Goal: Task Accomplishment & Management: Manage account settings

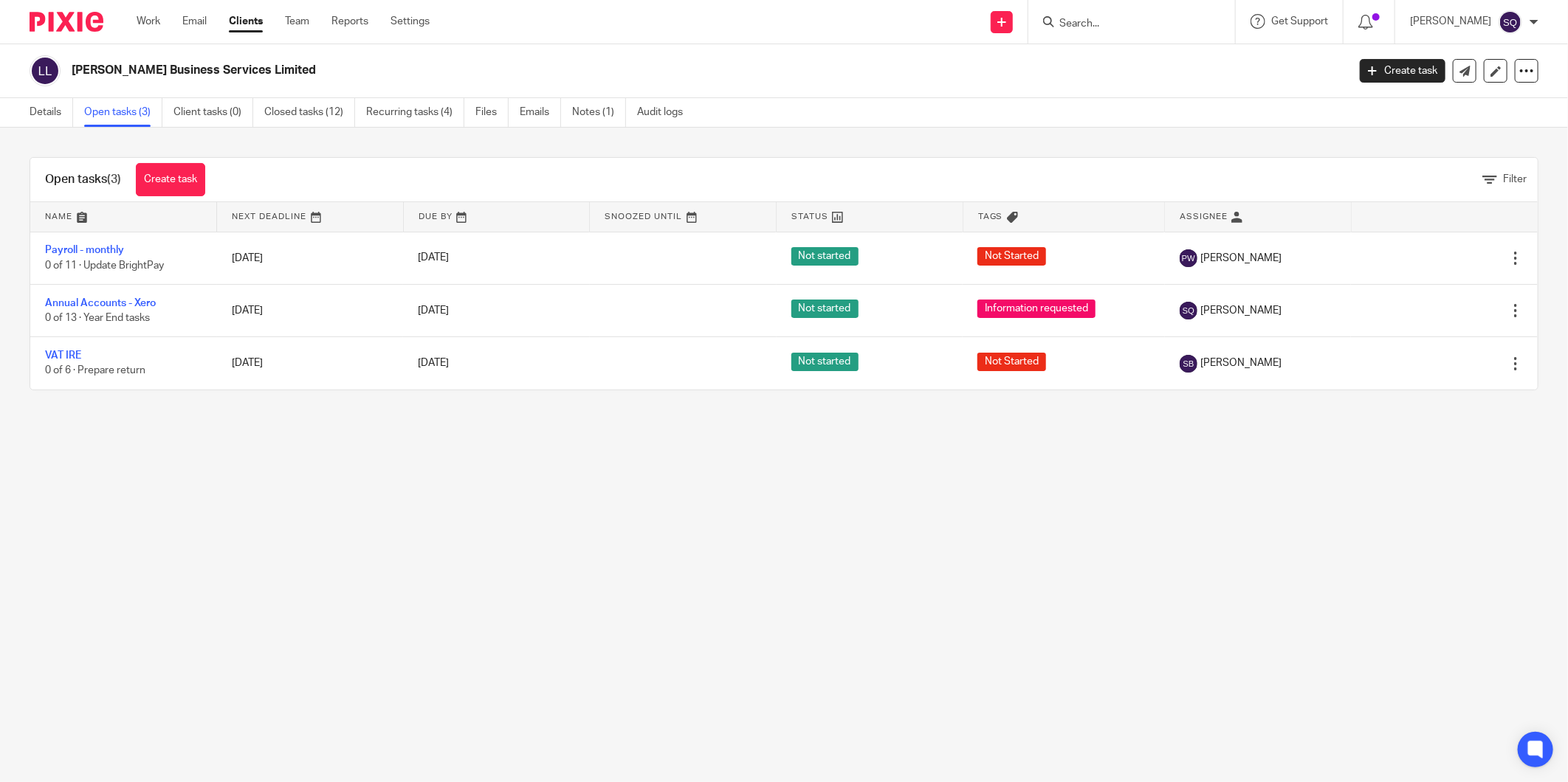
click at [1054, 20] on icon at bounding box center [1048, 21] width 11 height 11
click at [31, 111] on link "Details" at bounding box center [51, 113] width 44 height 29
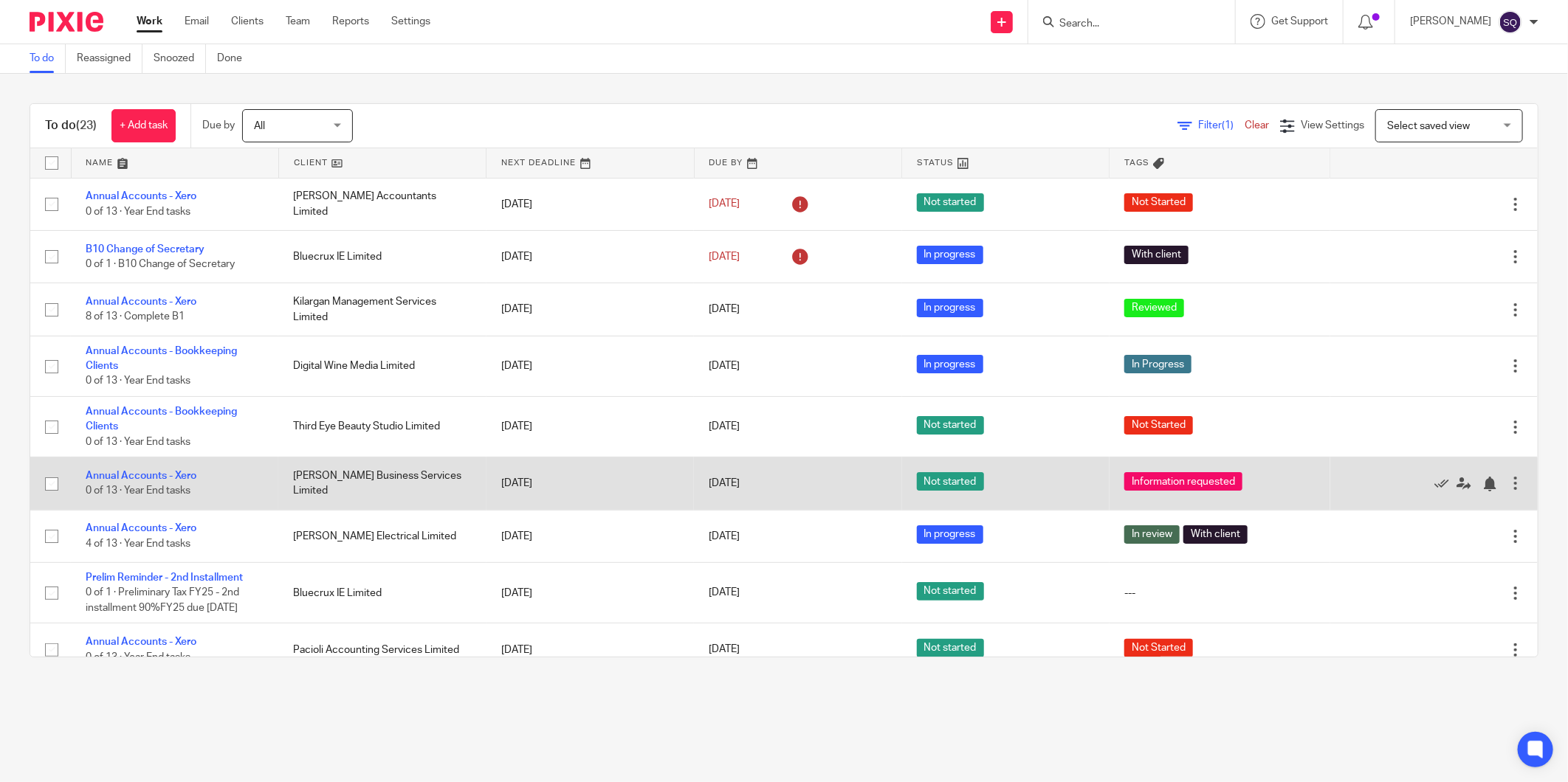
drag, startPoint x: 179, startPoint y: 480, endPoint x: 210, endPoint y: 473, distance: 31.8
click at [179, 480] on link "Annual Accounts - Xero" at bounding box center [141, 476] width 111 height 11
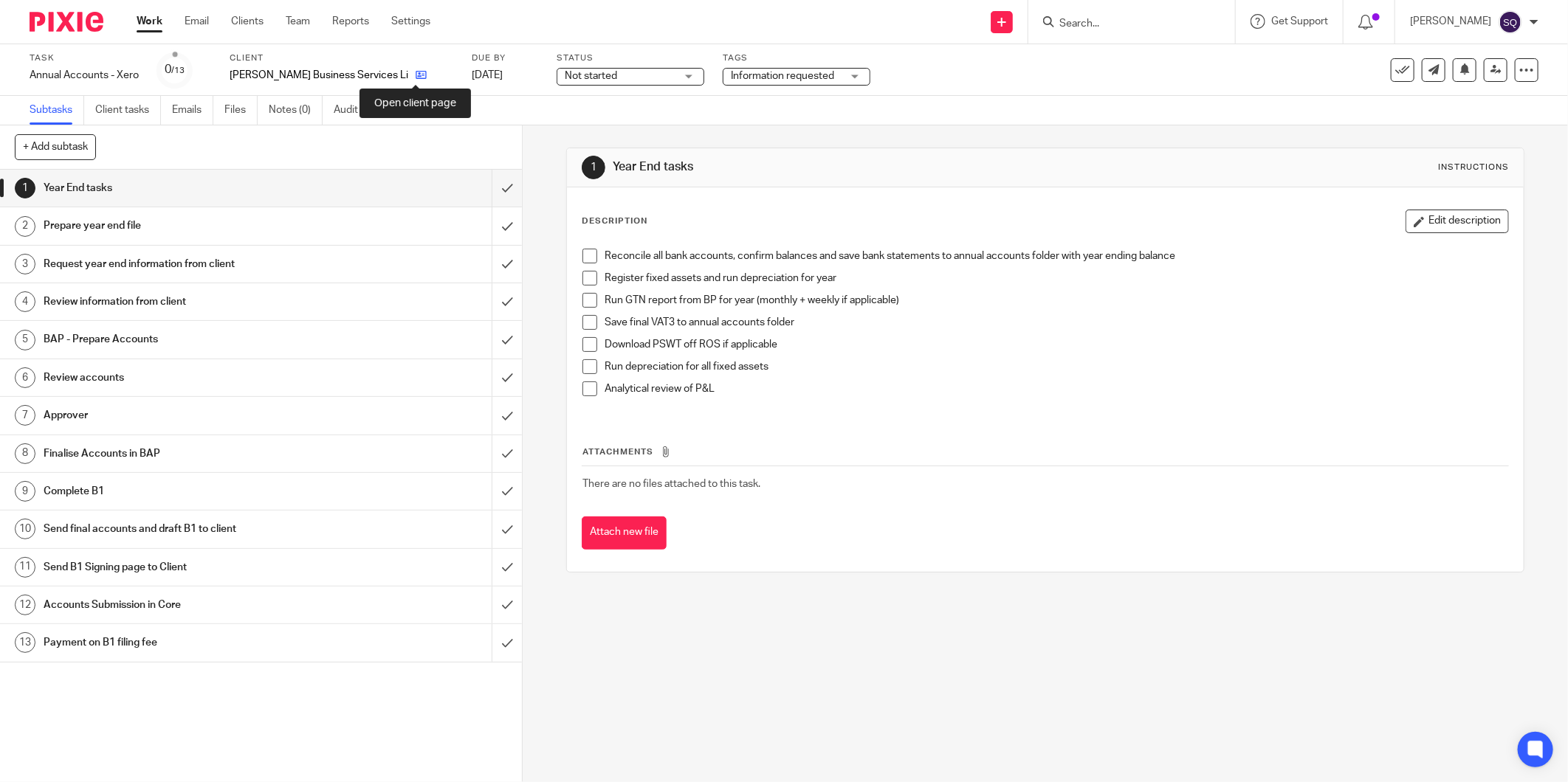
click at [416, 74] on icon at bounding box center [421, 75] width 11 height 11
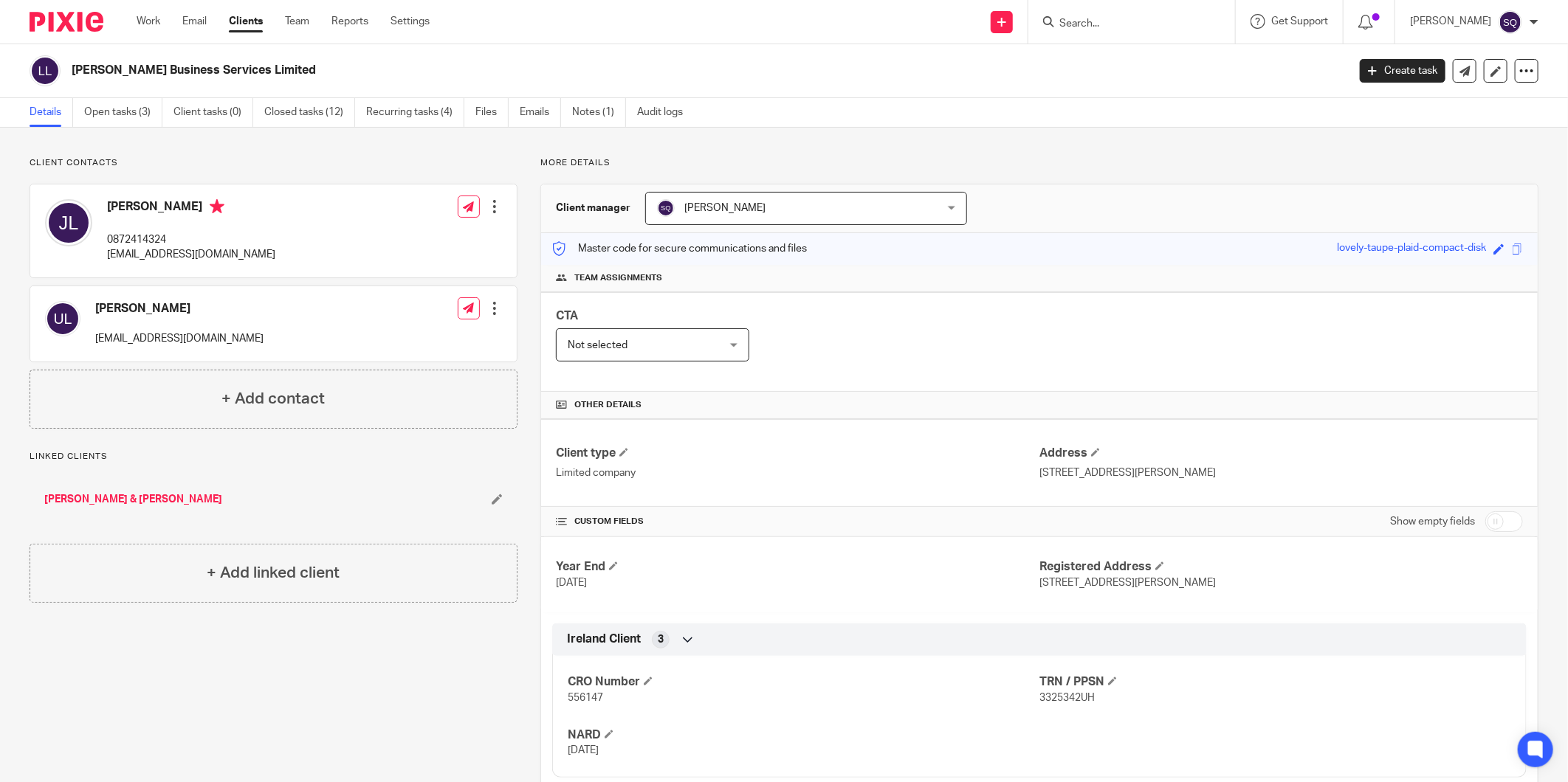
click at [488, 203] on div at bounding box center [495, 207] width 15 height 15
click at [438, 233] on link "Edit contact" at bounding box center [424, 240] width 141 height 21
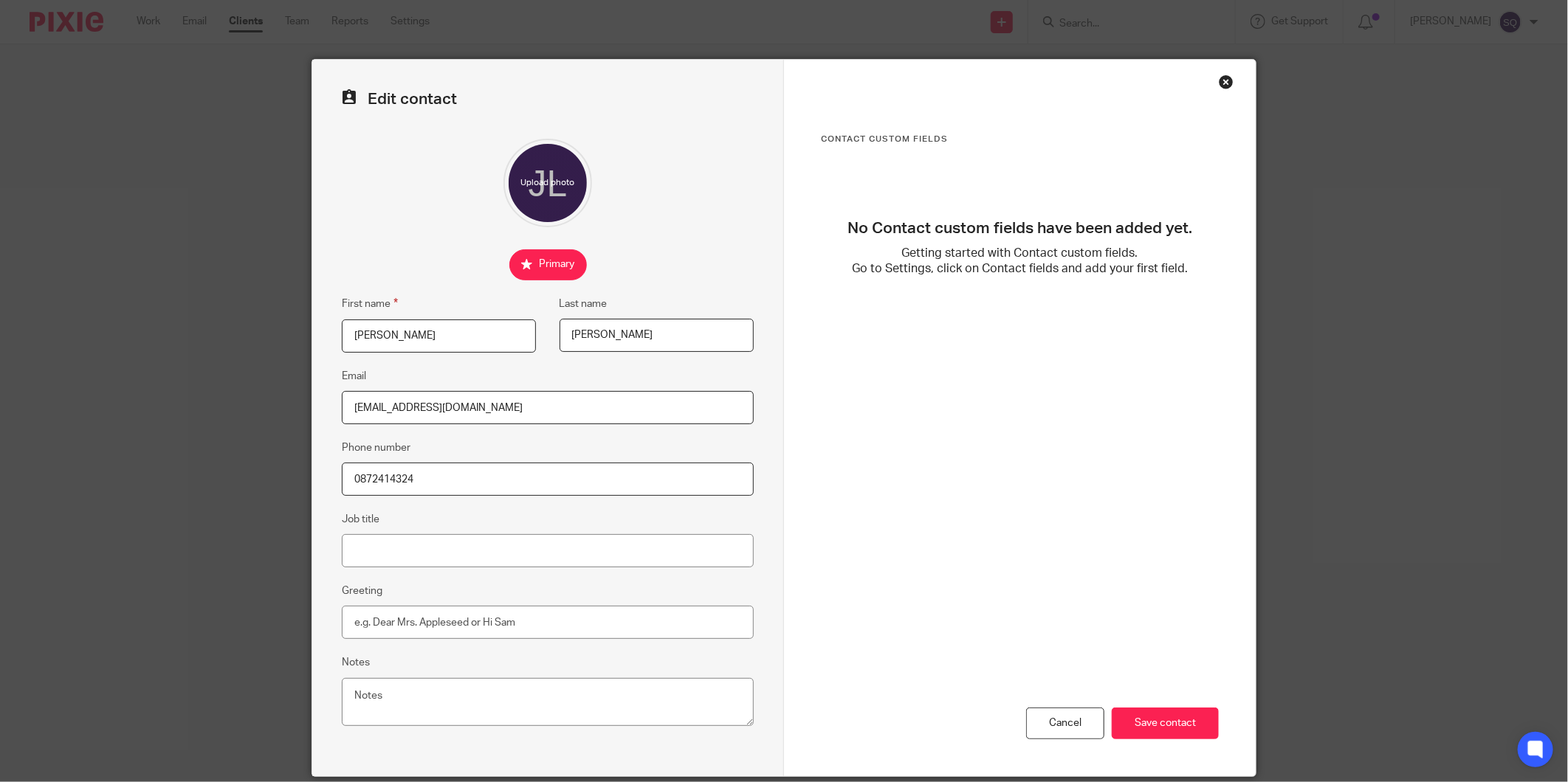
drag, startPoint x: 1215, startPoint y: 79, endPoint x: 1124, endPoint y: 98, distance: 93.0
click at [1219, 79] on div "Close this dialog window" at bounding box center [1226, 82] width 15 height 15
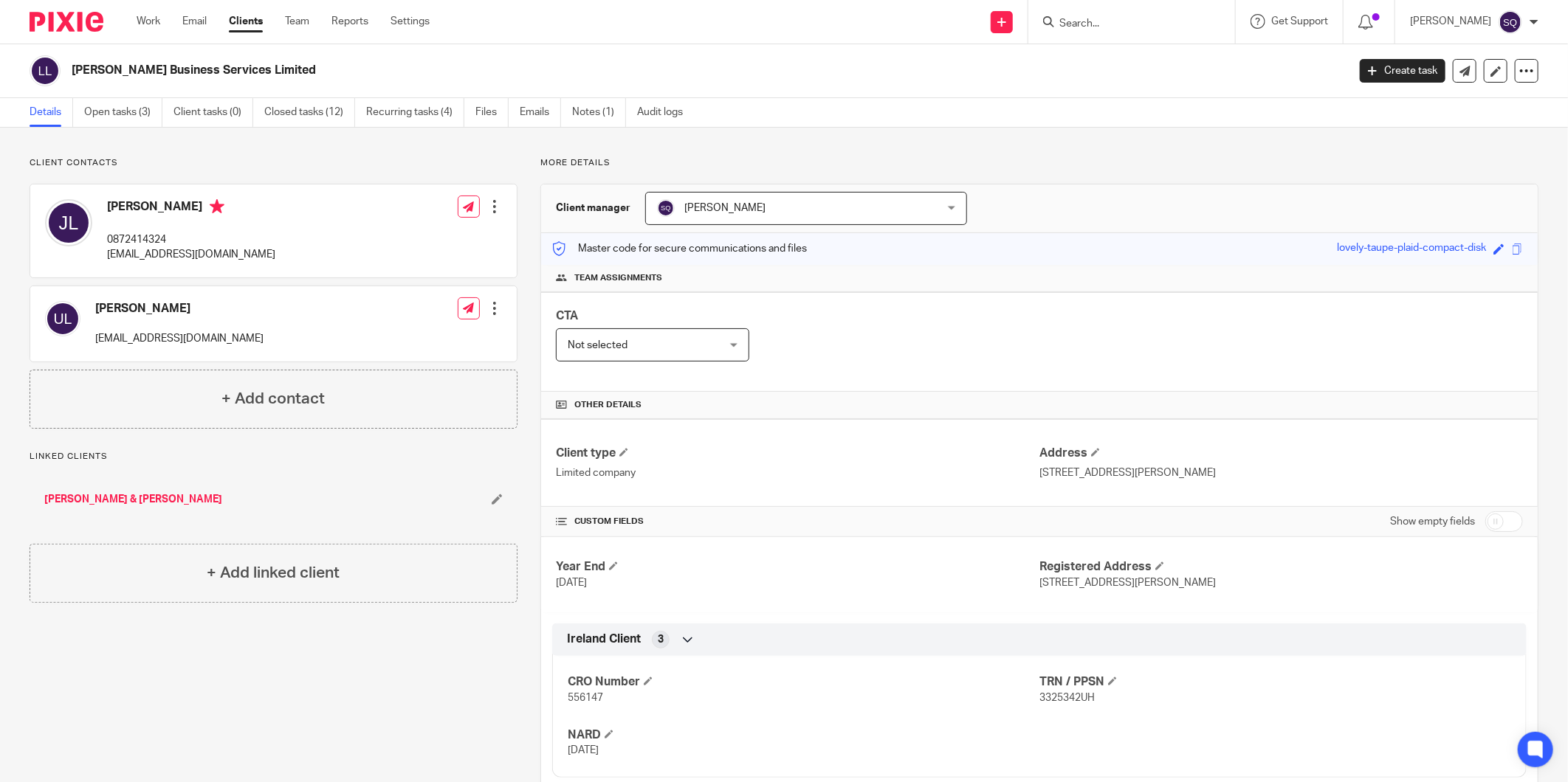
click at [496, 209] on div at bounding box center [495, 207] width 15 height 15
click at [416, 237] on link "Edit contact" at bounding box center [424, 240] width 141 height 21
click at [91, 23] on img at bounding box center [66, 22] width 74 height 20
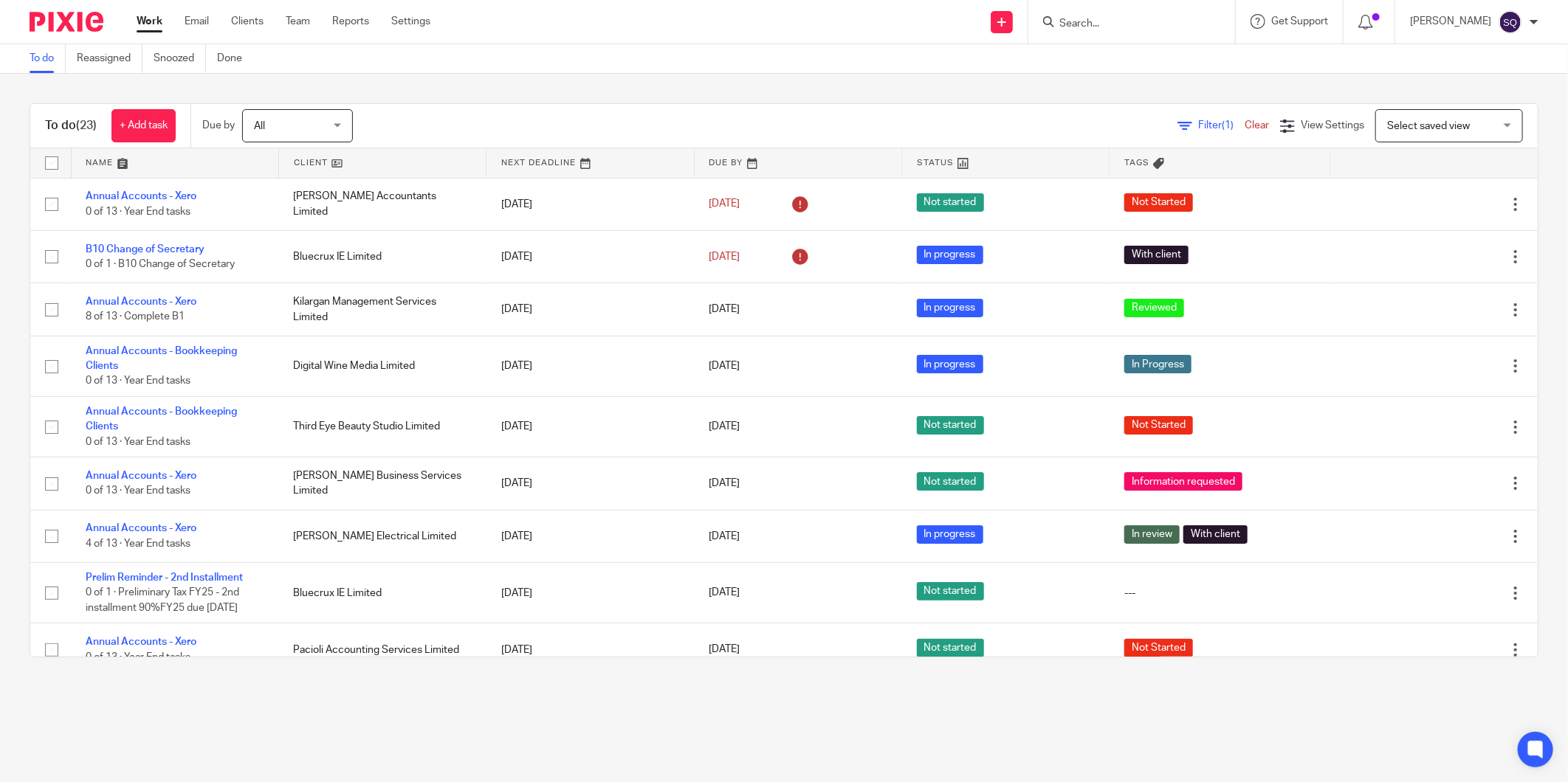
click at [1116, 20] on input "Search" at bounding box center [1124, 24] width 133 height 14
type input "jod"
click at [1137, 51] on link at bounding box center [1180, 63] width 249 height 34
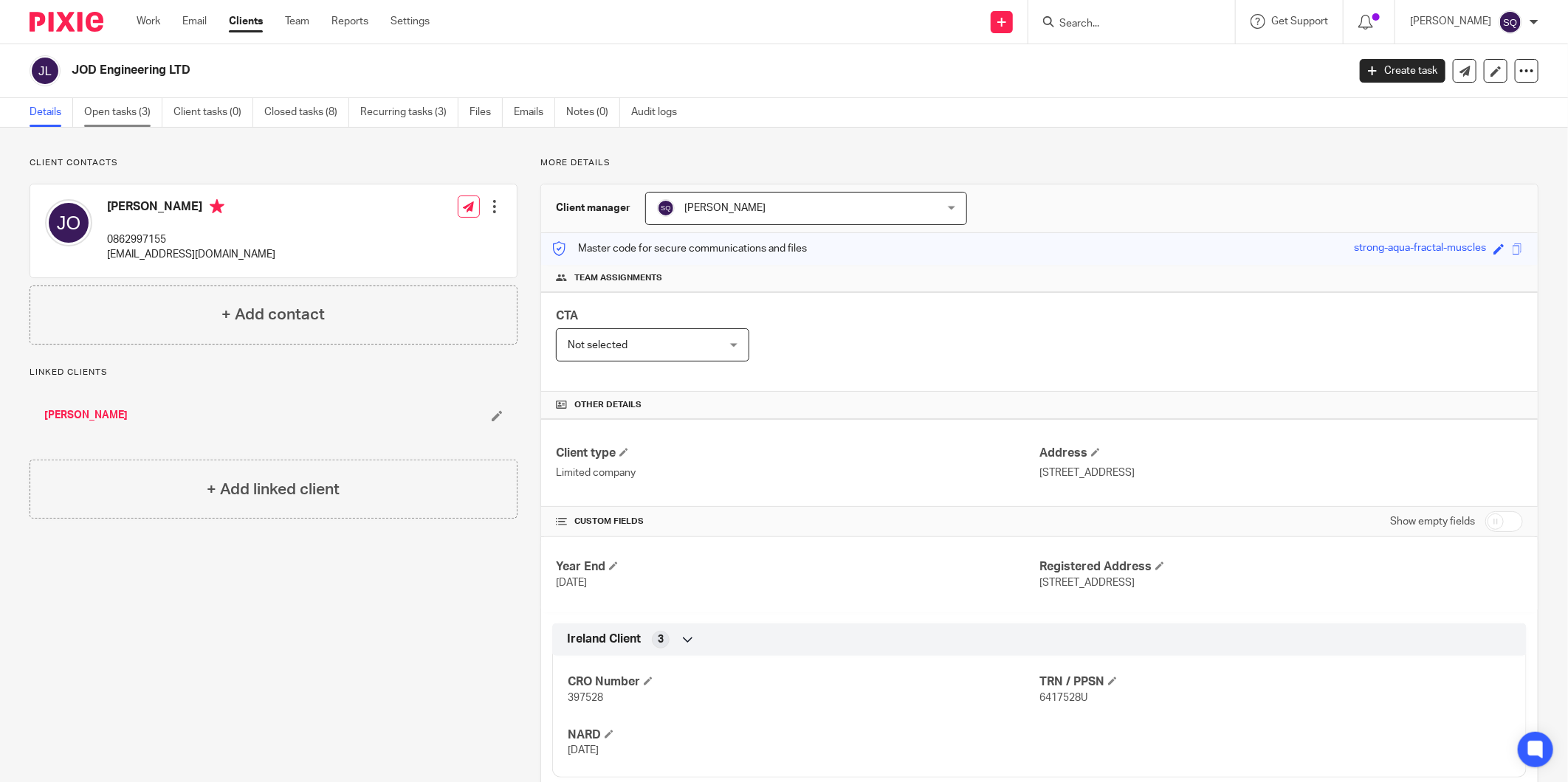
click at [106, 111] on link "Open tasks (3)" at bounding box center [123, 113] width 79 height 29
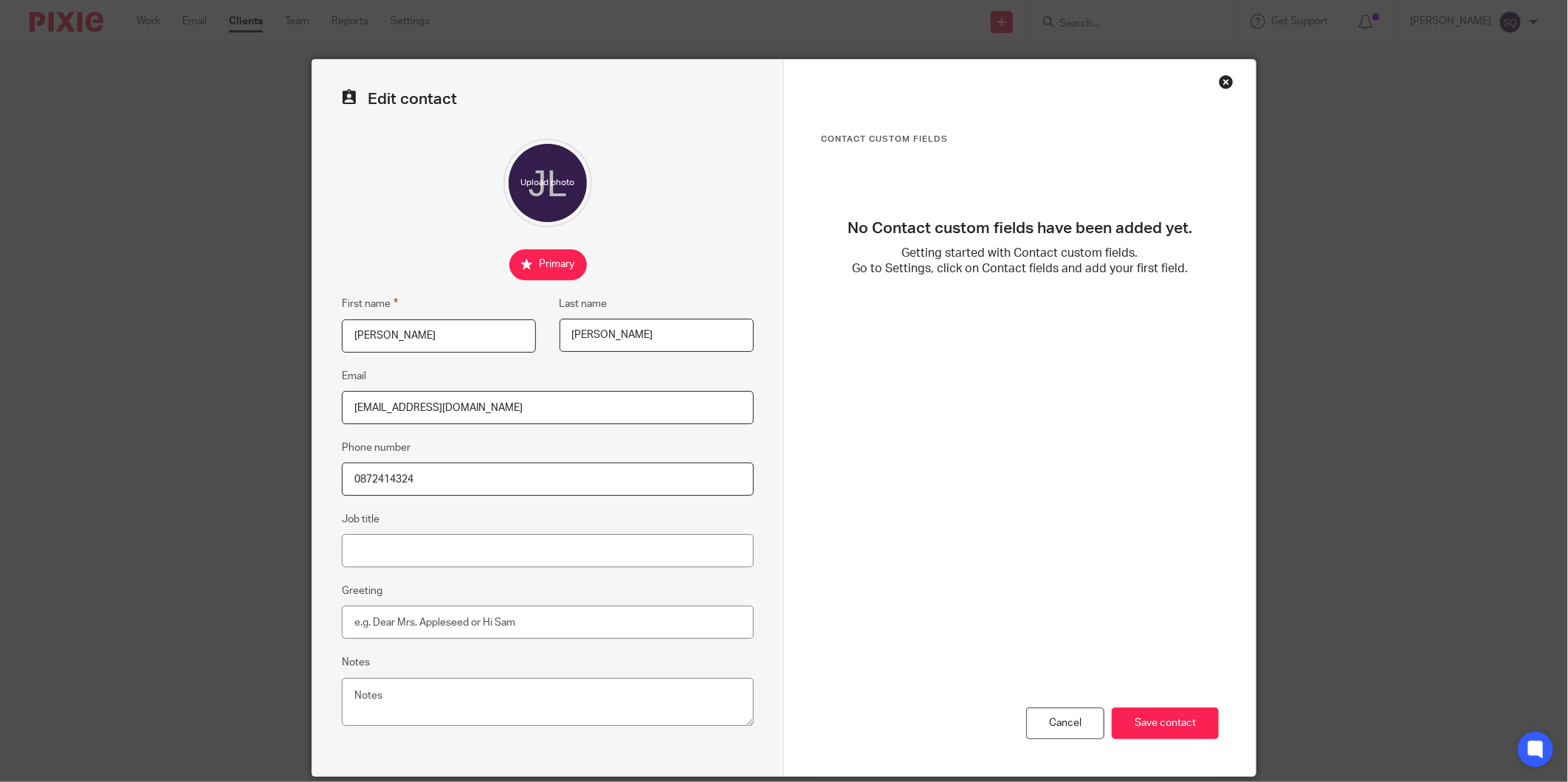
drag, startPoint x: 413, startPoint y: 481, endPoint x: 422, endPoint y: 480, distance: 9.1
click at [413, 481] on input "0872414324" at bounding box center [547, 479] width 412 height 33
drag, startPoint x: 379, startPoint y: 486, endPoint x: 332, endPoint y: 485, distance: 47.0
click at [332, 485] on div "Edit contact First name Joseph Last name Lenihan Email jmpclenihan@gmail.com Ph…" at bounding box center [548, 418] width 472 height 716
paste input "5 174 3943"
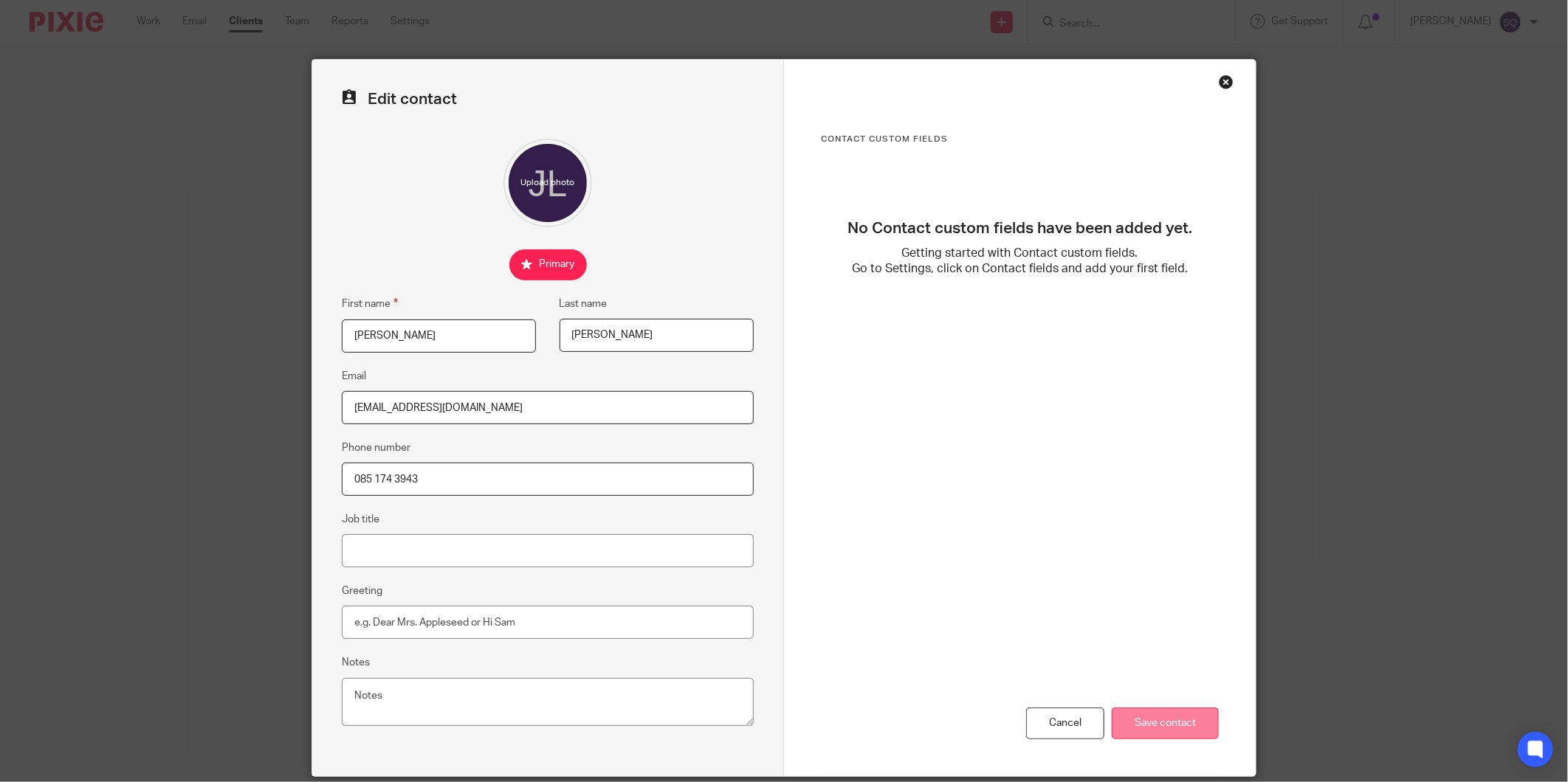
type input "085 174 3943"
click at [1149, 731] on input "Save contact" at bounding box center [1165, 724] width 107 height 32
click at [1140, 722] on input "Save contact" at bounding box center [1165, 724] width 107 height 32
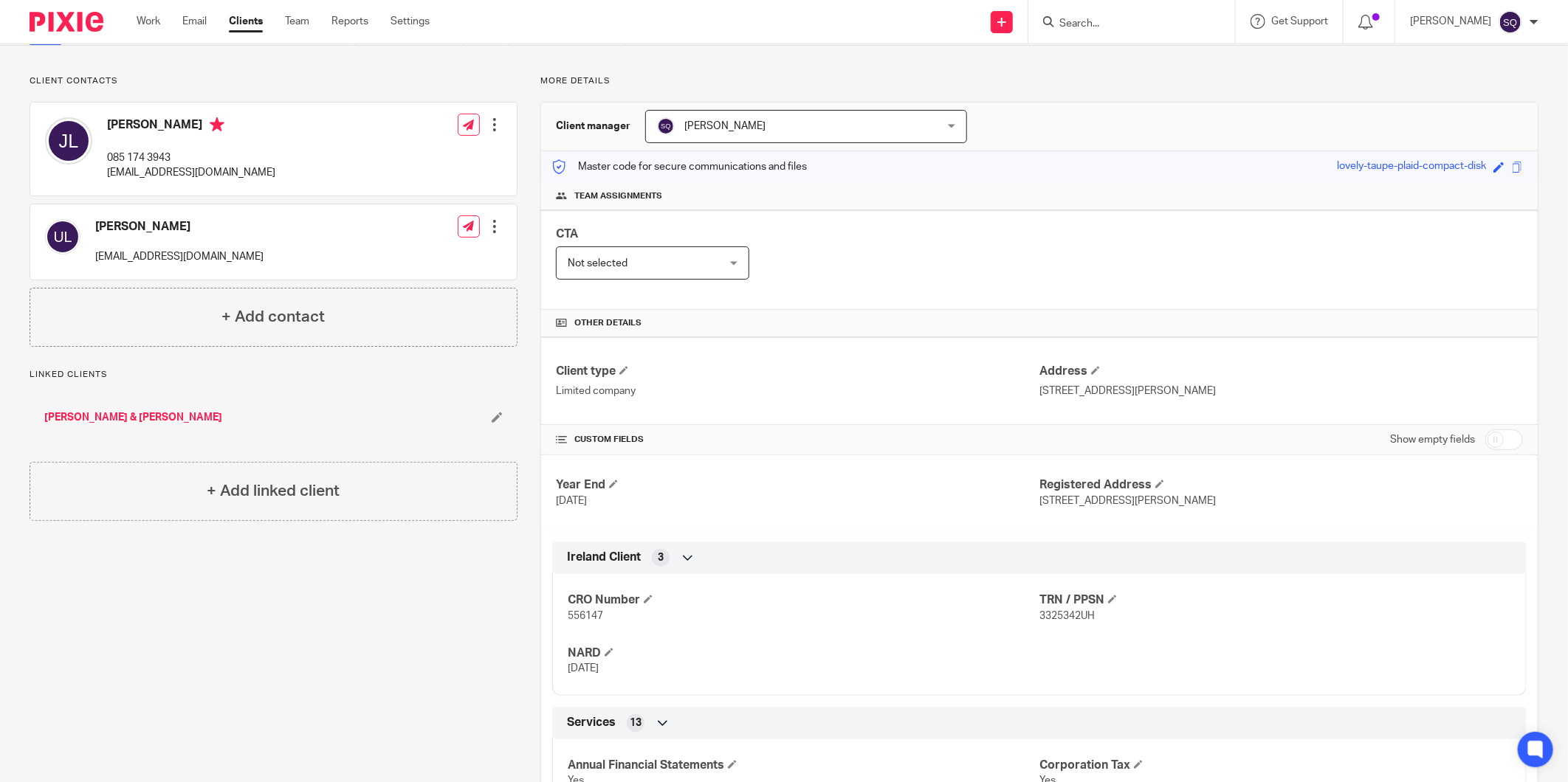
scroll to position [82, 0]
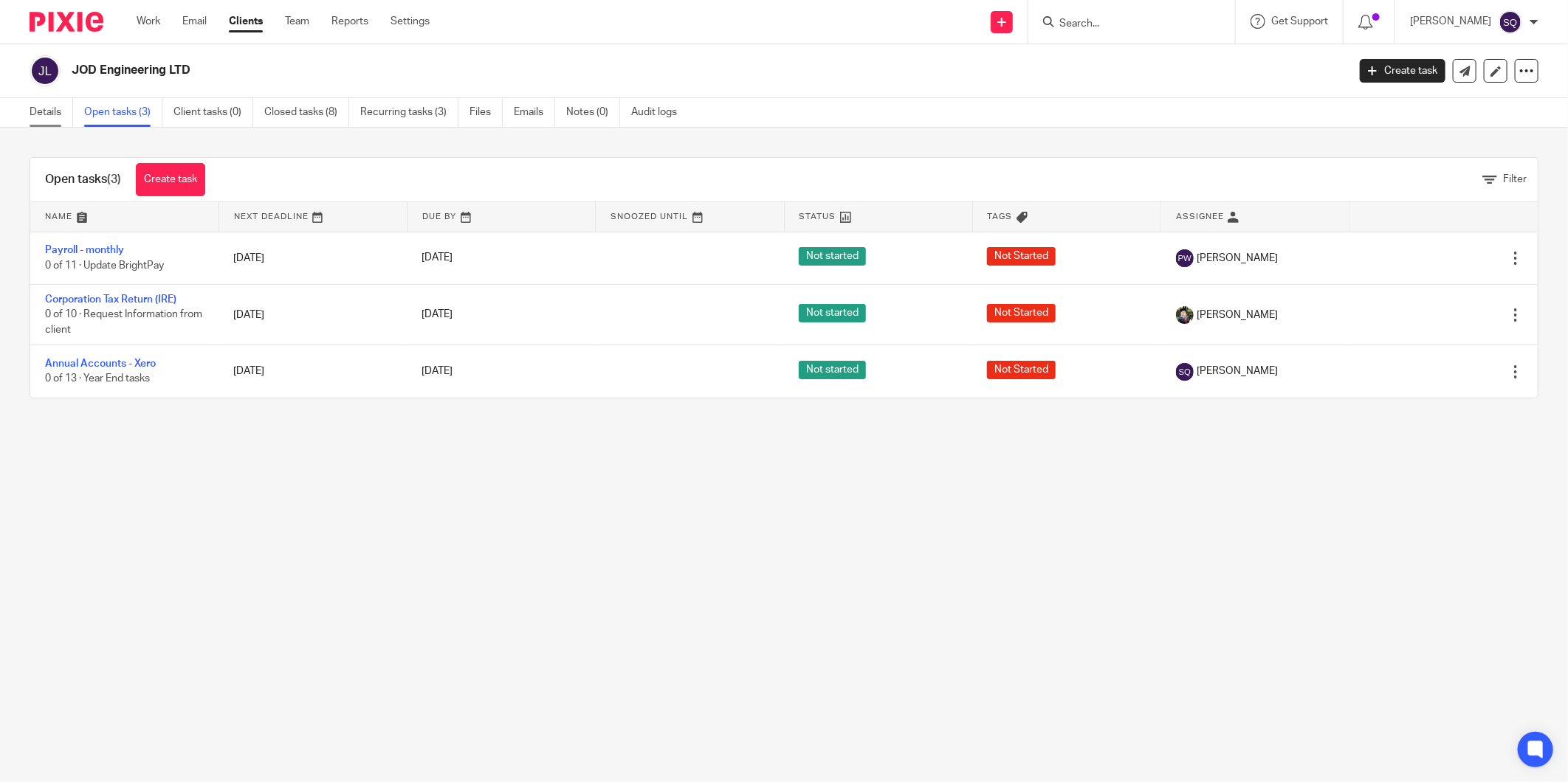
click at [55, 116] on link "Details" at bounding box center [51, 113] width 44 height 29
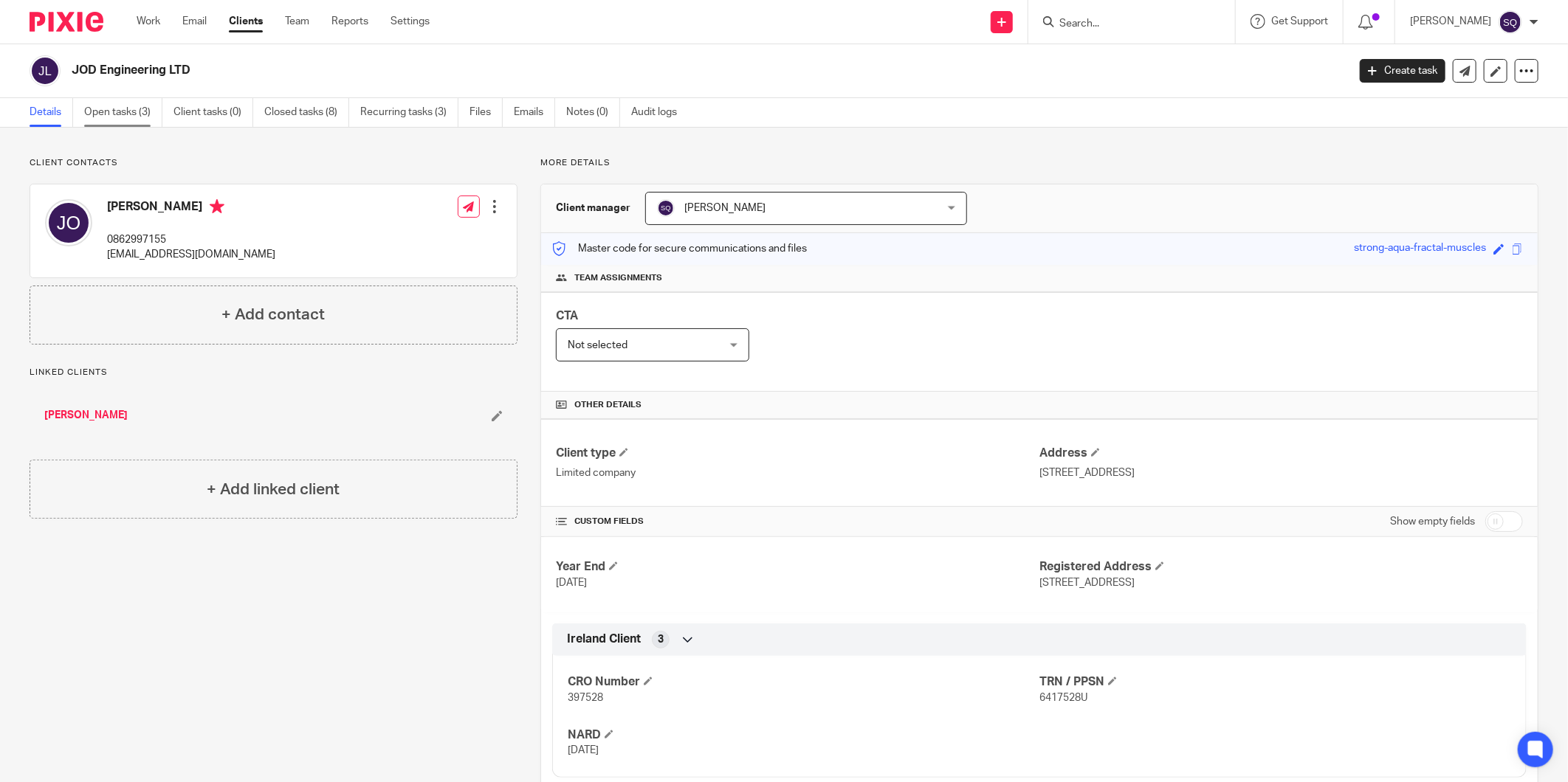
click at [137, 111] on link "Open tasks (3)" at bounding box center [123, 113] width 79 height 29
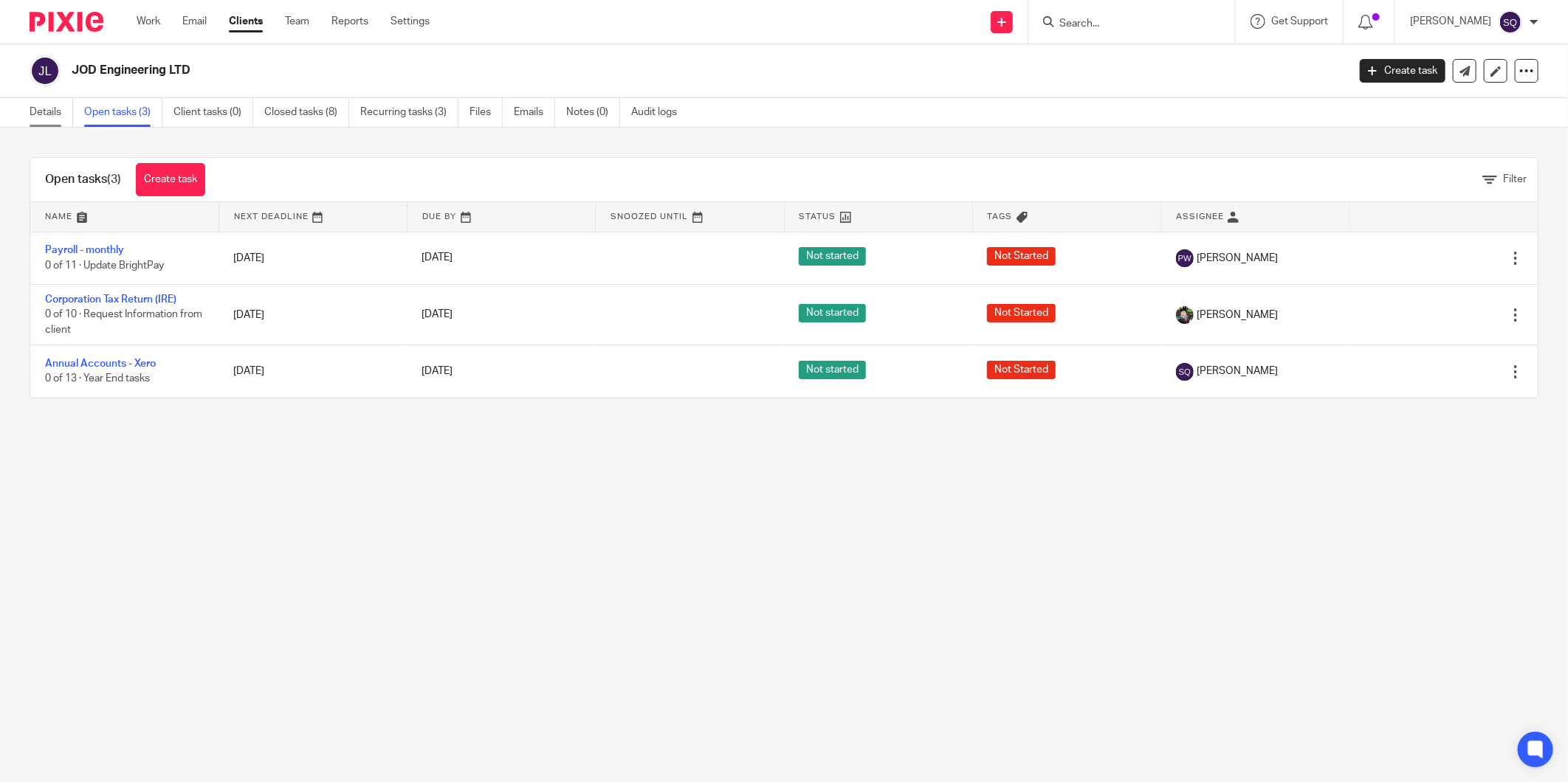
click at [49, 113] on link "Details" at bounding box center [51, 113] width 44 height 29
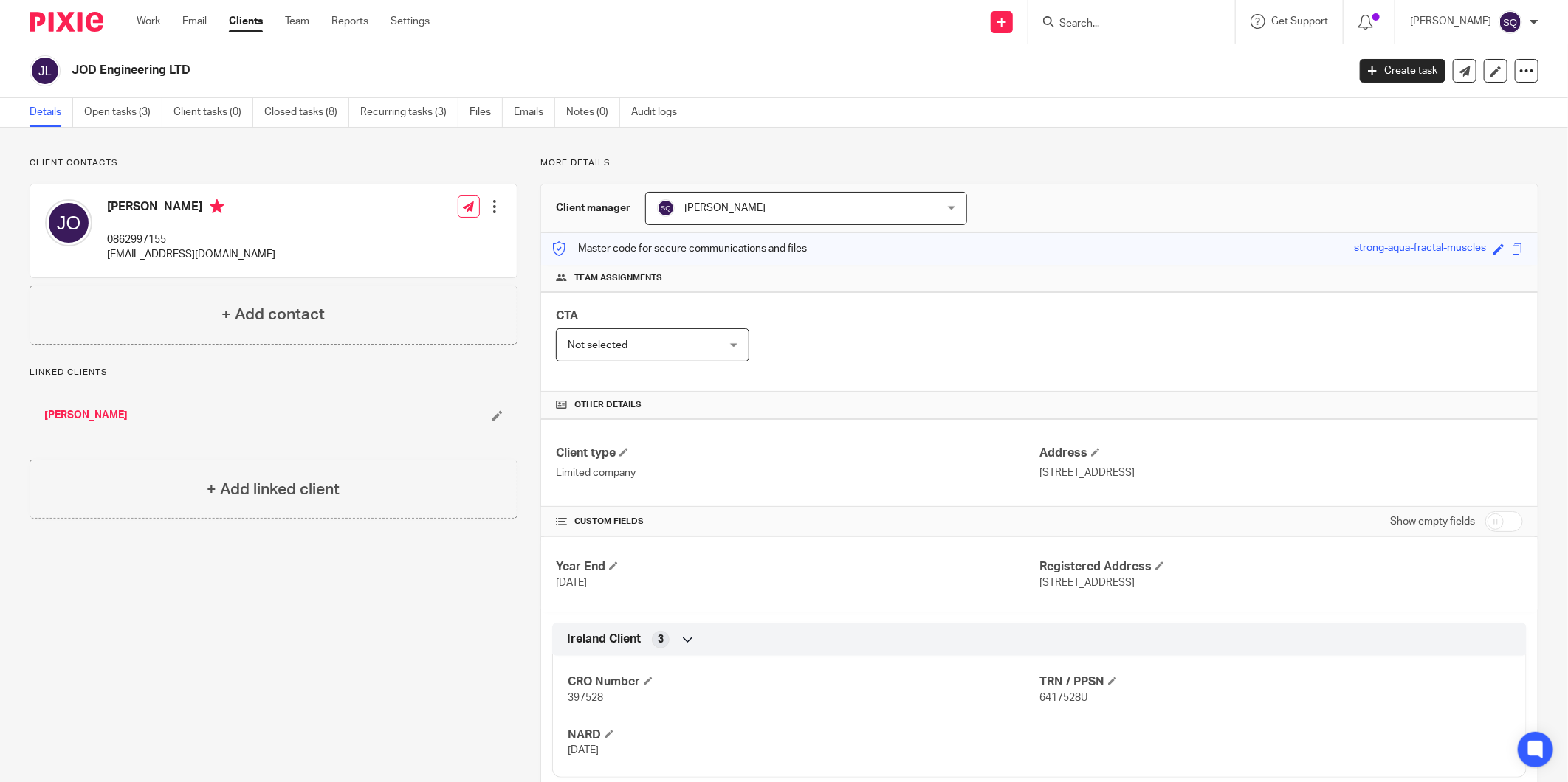
click at [1093, 17] on input "Search" at bounding box center [1124, 24] width 133 height 14
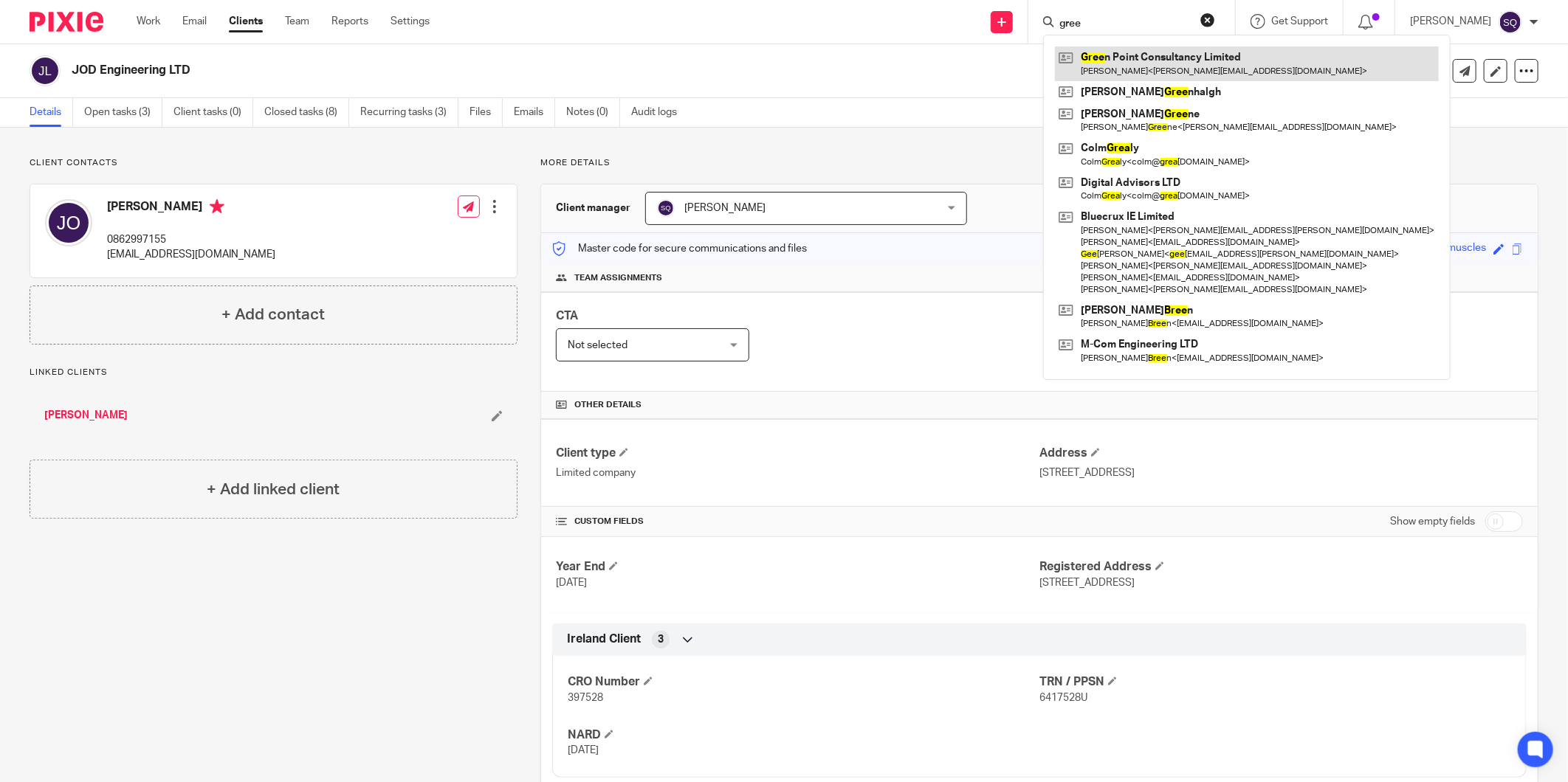
type input "gree"
click at [1149, 48] on link at bounding box center [1247, 63] width 384 height 34
